Goal: Information Seeking & Learning: Learn about a topic

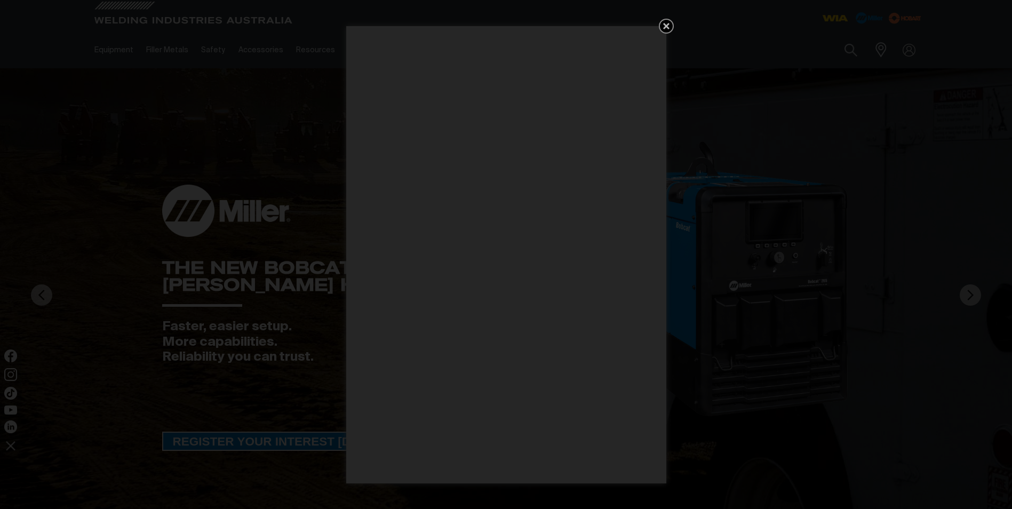
click at [659, 21] on div "Get 5 WIA Welding Guides Free!" at bounding box center [506, 254] width 1012 height 509
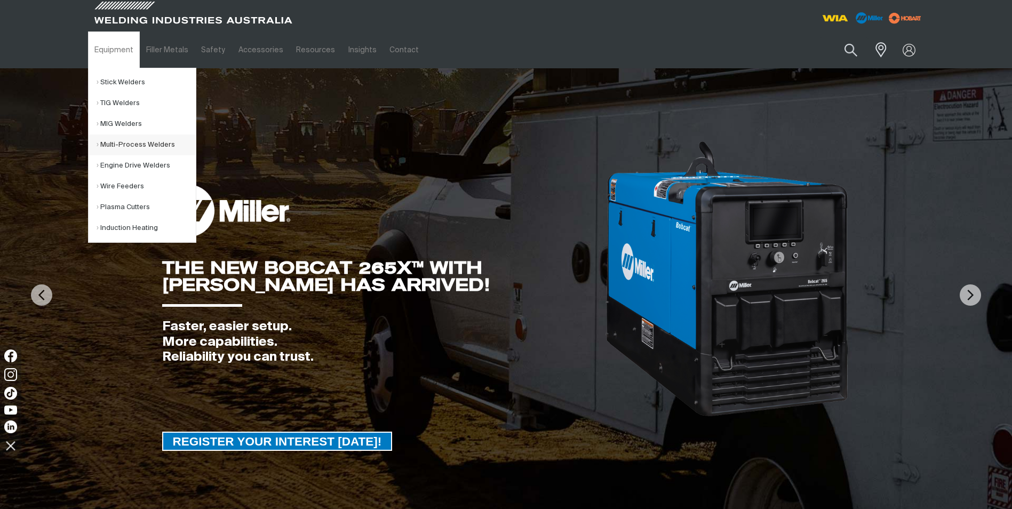
click at [125, 145] on link "Multi-Process Welders" at bounding box center [146, 144] width 99 height 21
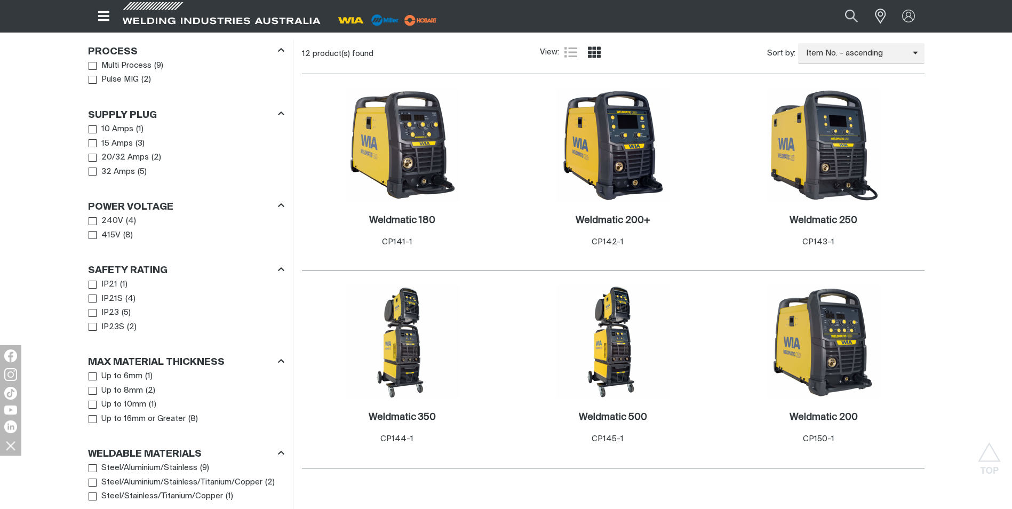
scroll to position [640, 0]
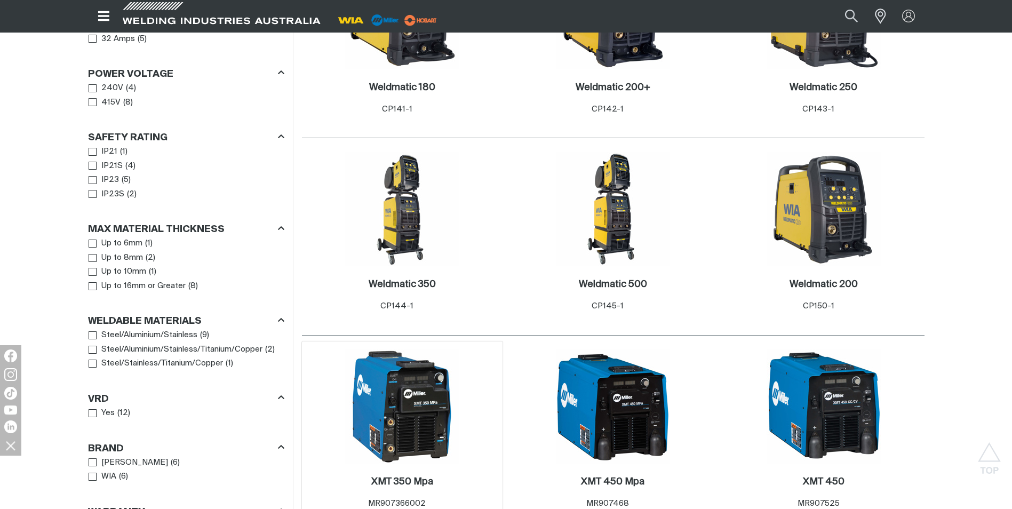
scroll to position [587, 0]
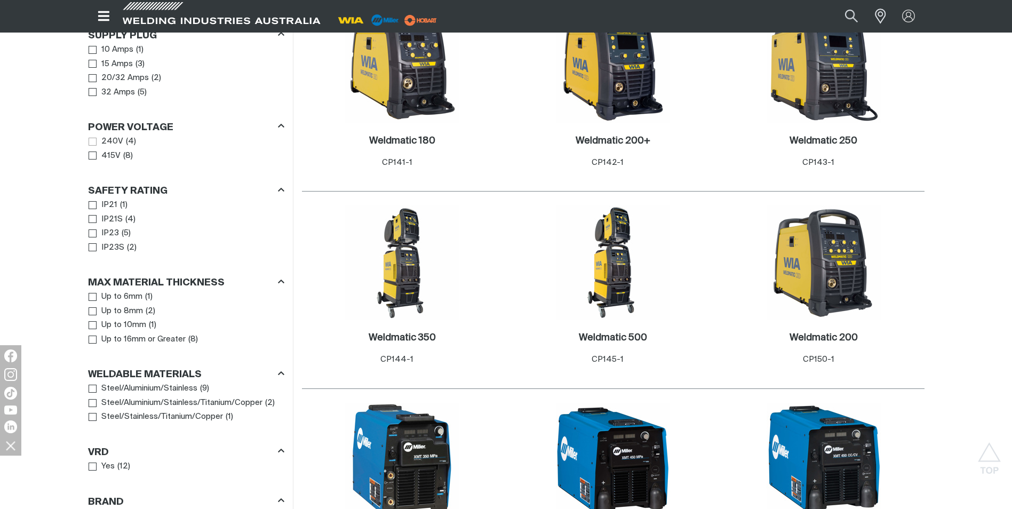
click at [123, 134] on li "240V ( 4 )" at bounding box center [186, 141] width 195 height 14
click at [94, 138] on span "Power Voltage" at bounding box center [93, 142] width 8 height 8
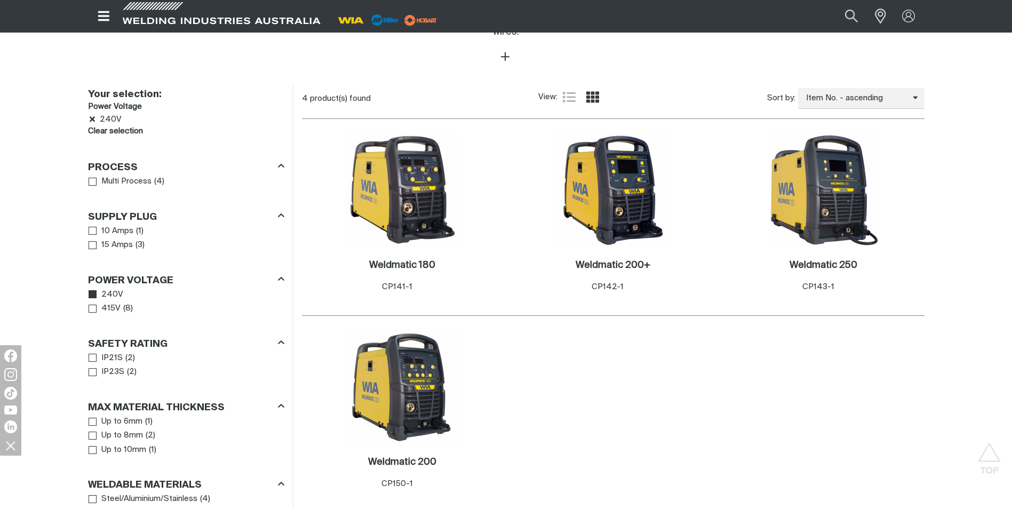
scroll to position [427, 0]
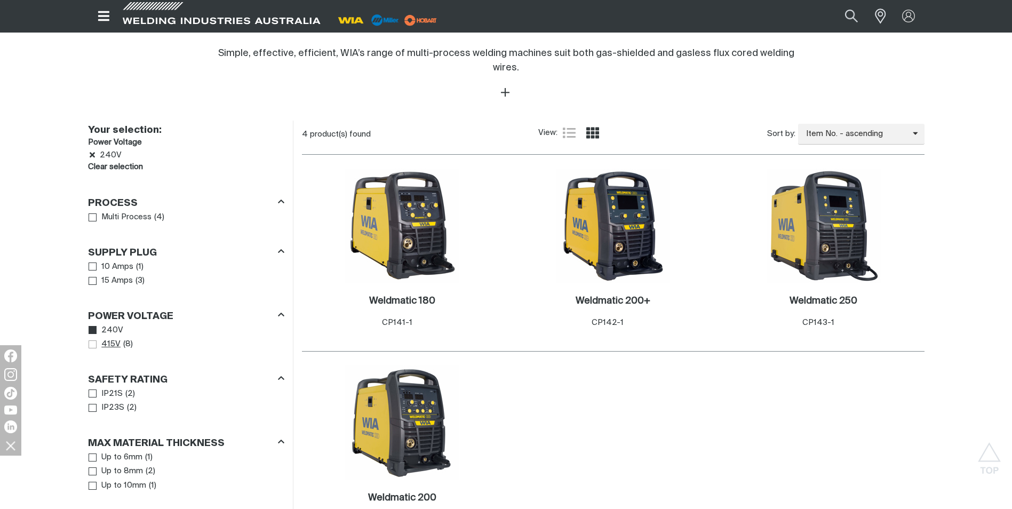
click at [93, 340] on span "Power Voltage" at bounding box center [93, 344] width 8 height 8
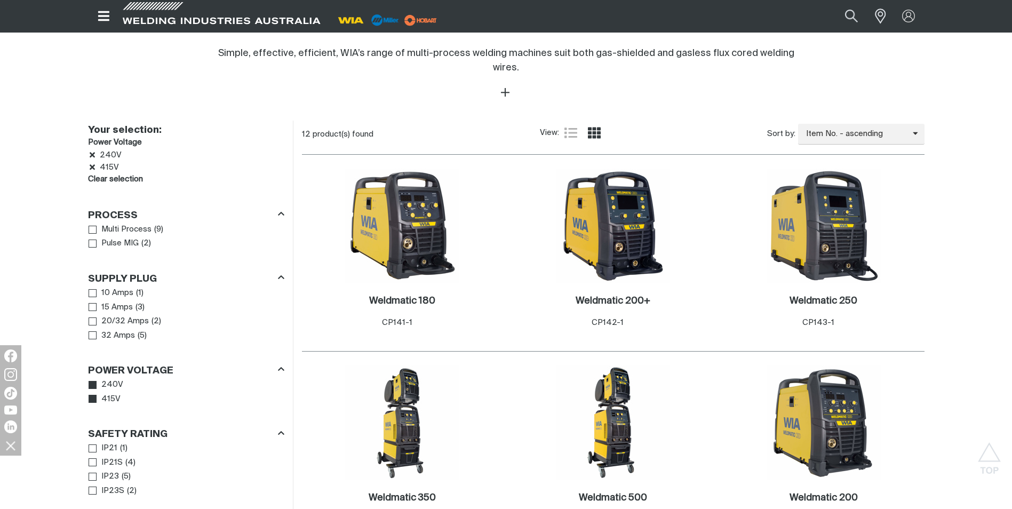
scroll to position [801, 0]
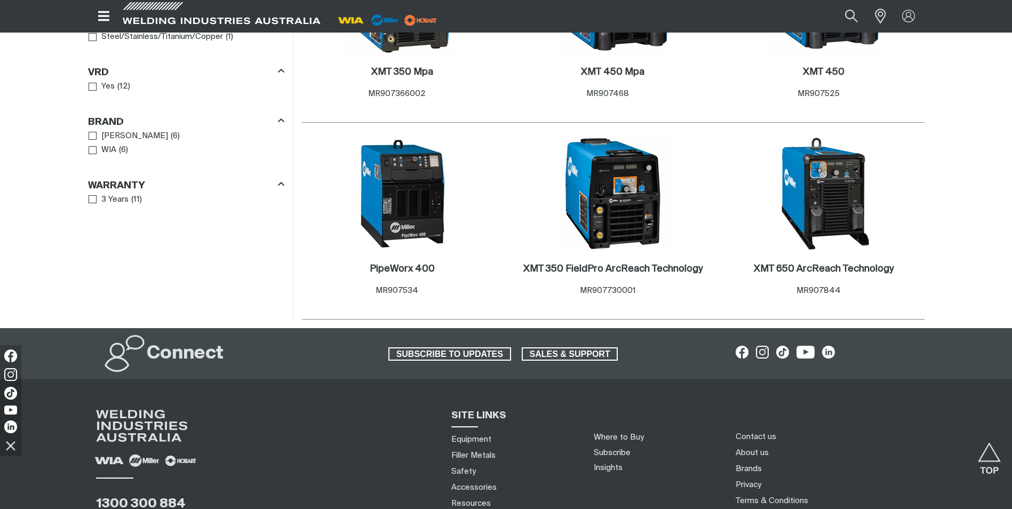
scroll to position [1067, 0]
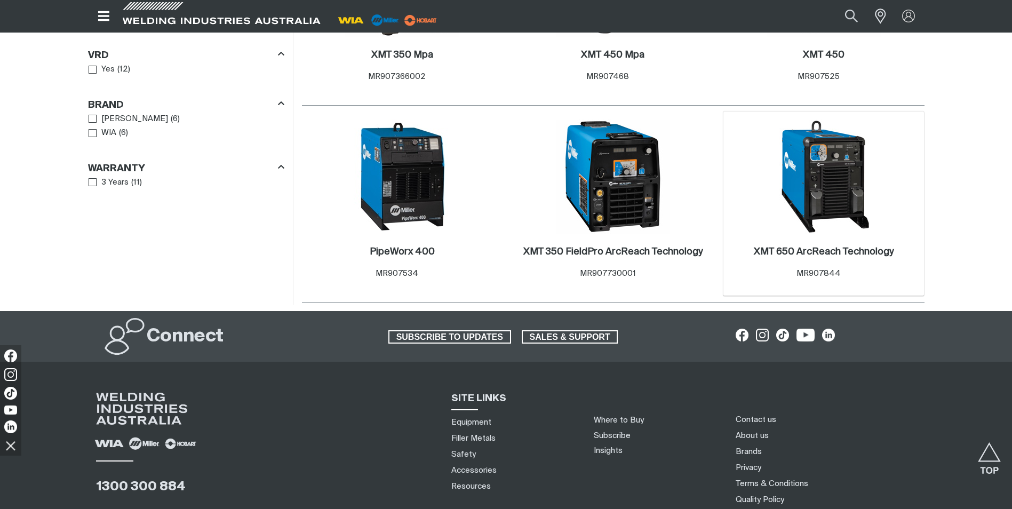
click at [854, 184] on img at bounding box center [824, 177] width 114 height 114
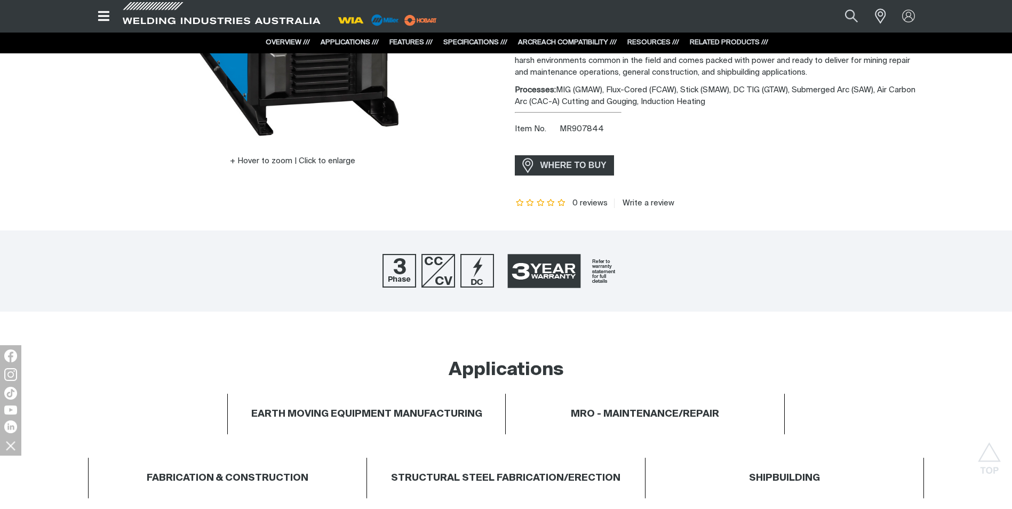
scroll to position [160, 0]
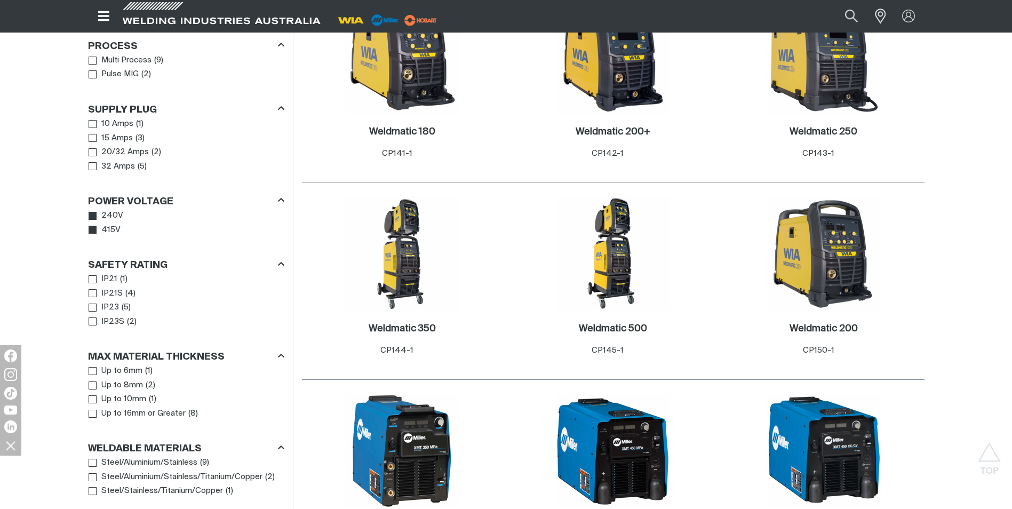
scroll to position [587, 0]
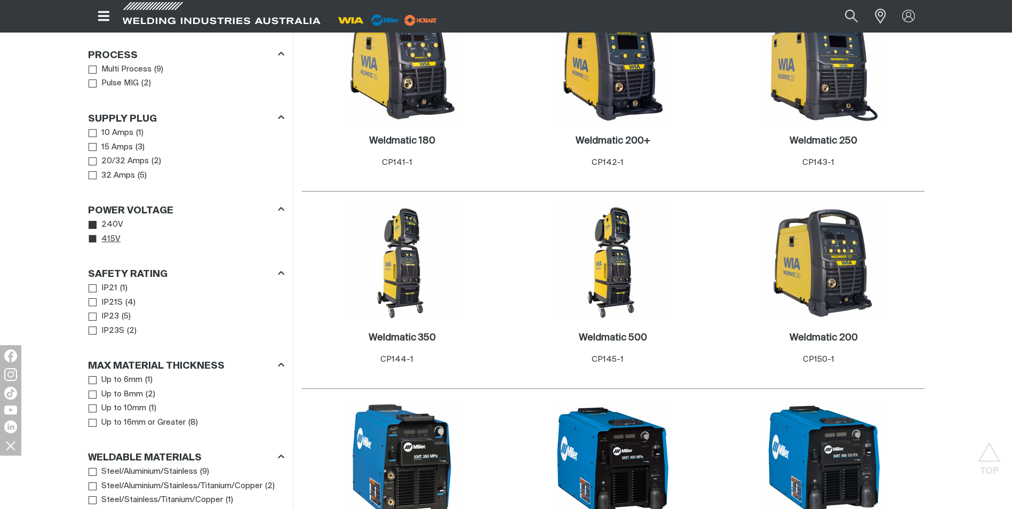
click at [96, 236] on icon "Power Voltage" at bounding box center [93, 239] width 8 height 6
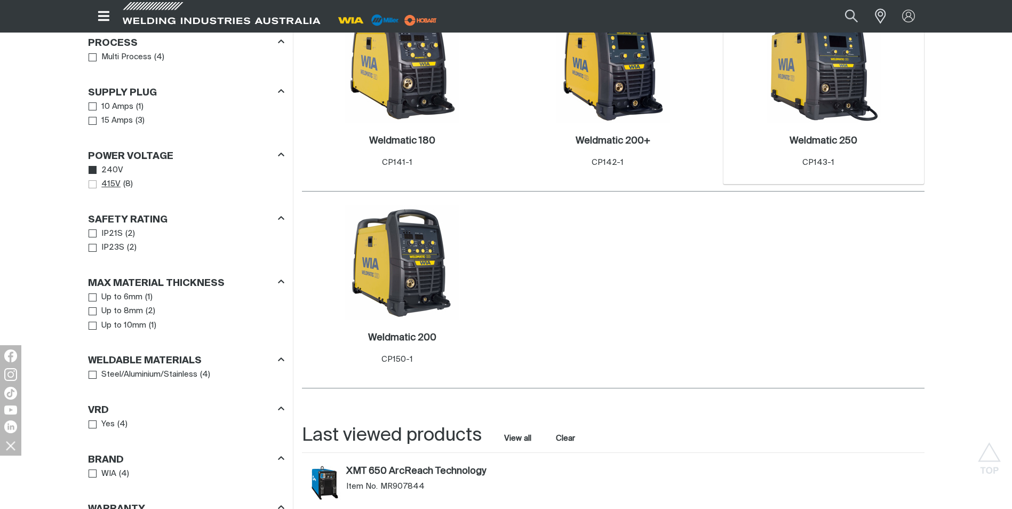
click at [813, 81] on img at bounding box center [824, 66] width 114 height 114
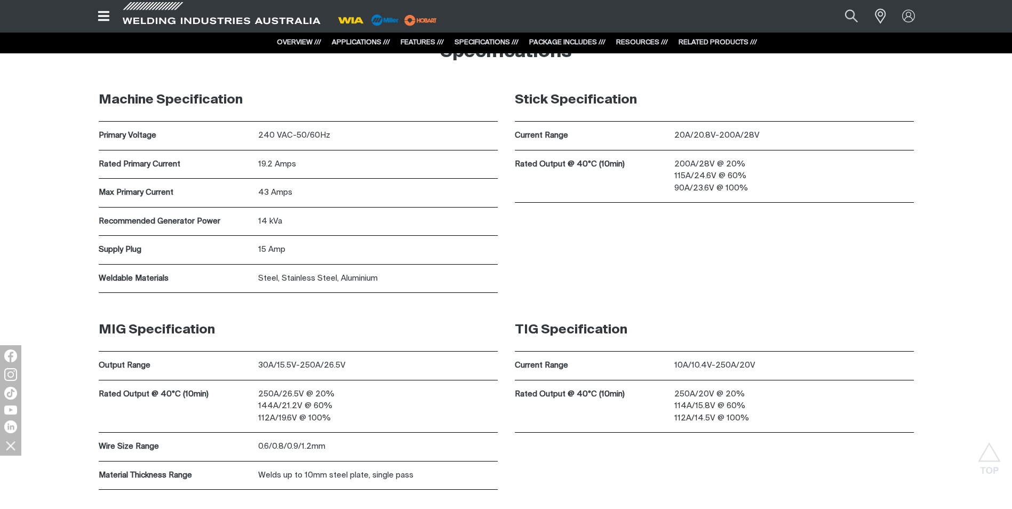
scroll to position [3469, 0]
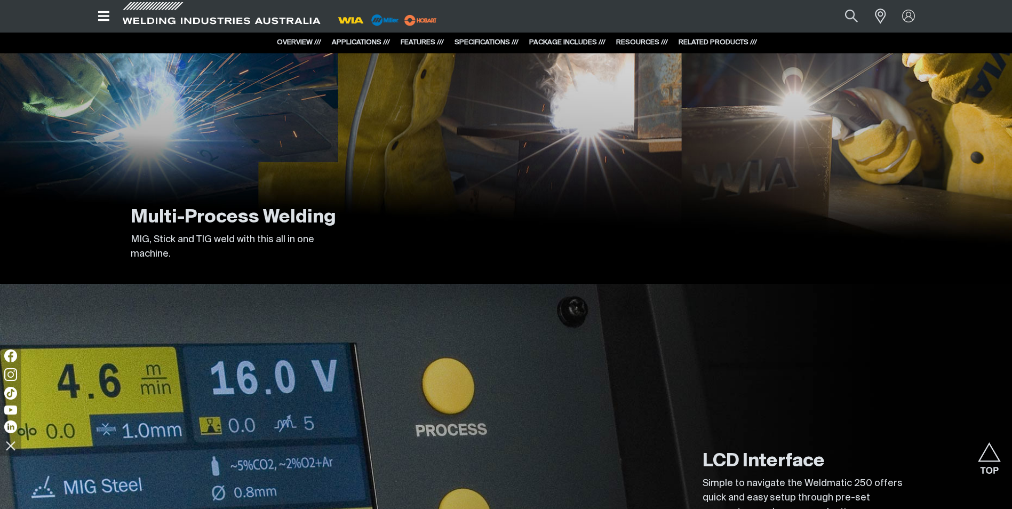
click at [106, 21] on icon "Open top menu" at bounding box center [103, 16] width 11 height 10
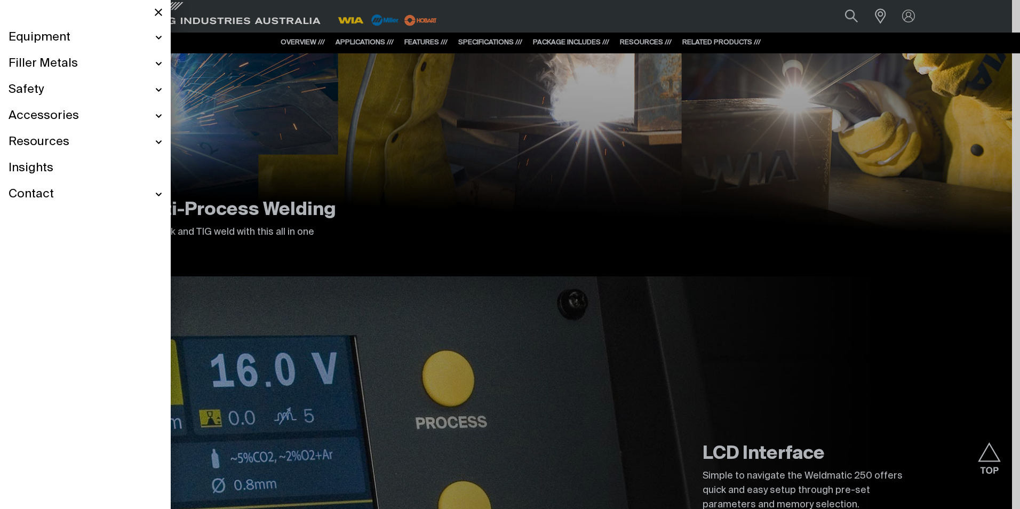
click at [278, 23] on div at bounding box center [510, 254] width 1020 height 509
